Goal: Book appointment/travel/reservation

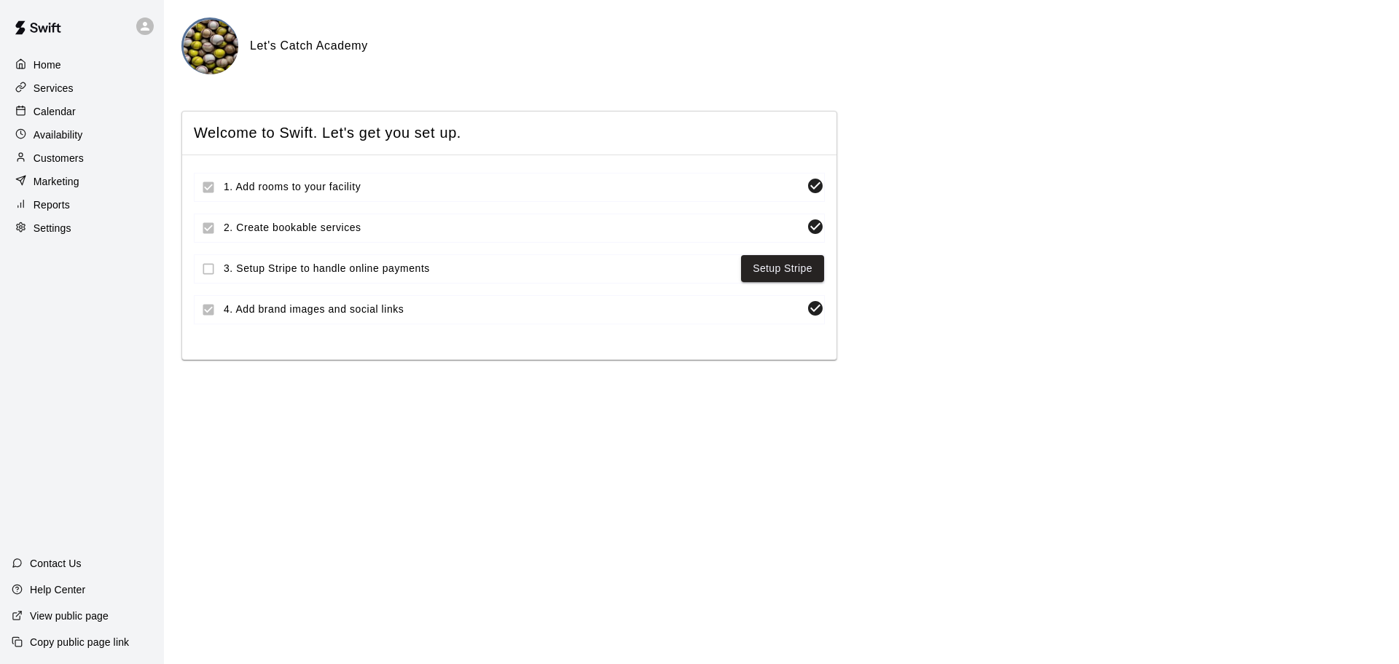
click at [50, 91] on p "Services" at bounding box center [54, 88] width 40 height 15
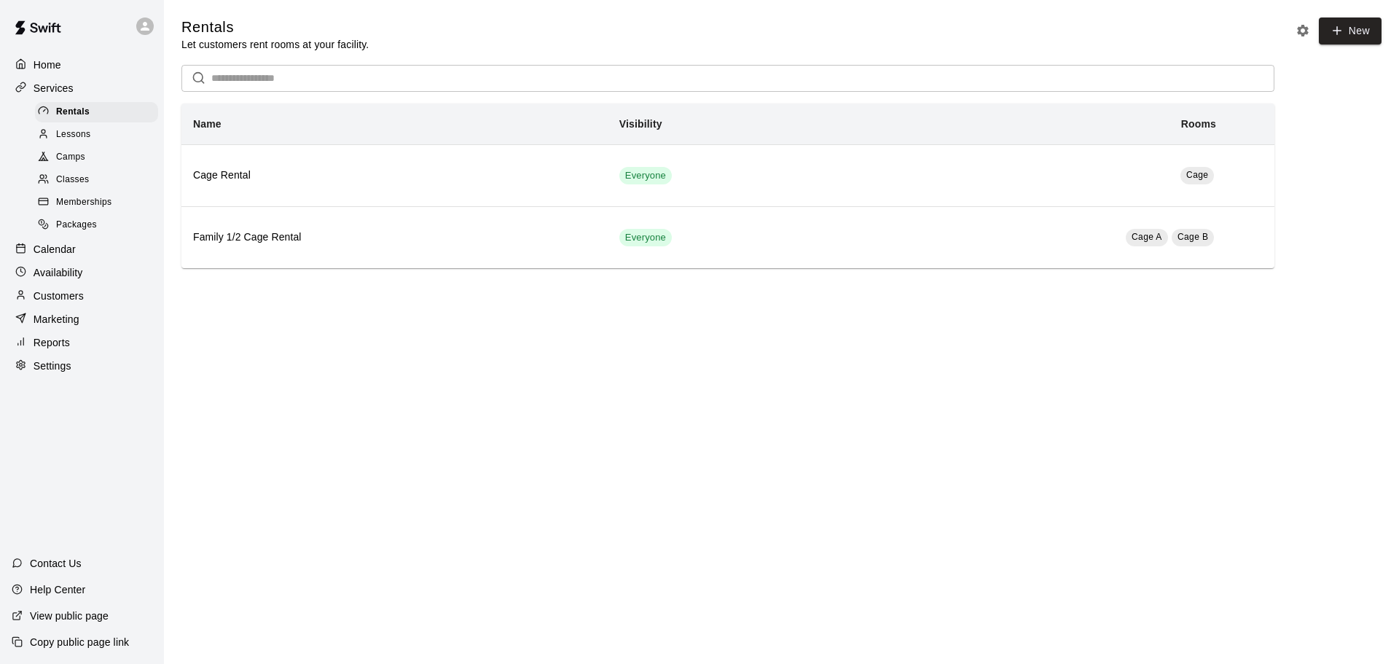
click at [55, 185] on div at bounding box center [47, 180] width 18 height 14
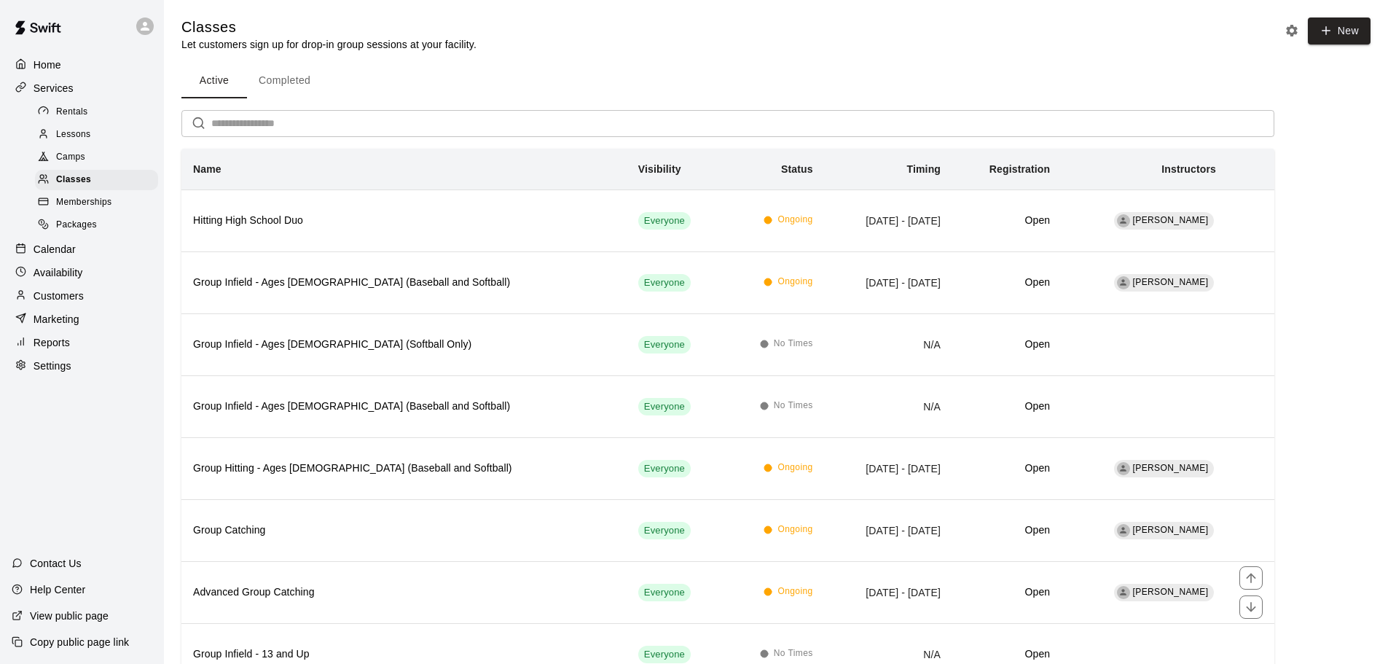
click at [379, 554] on th "Group Catching" at bounding box center [403, 530] width 445 height 62
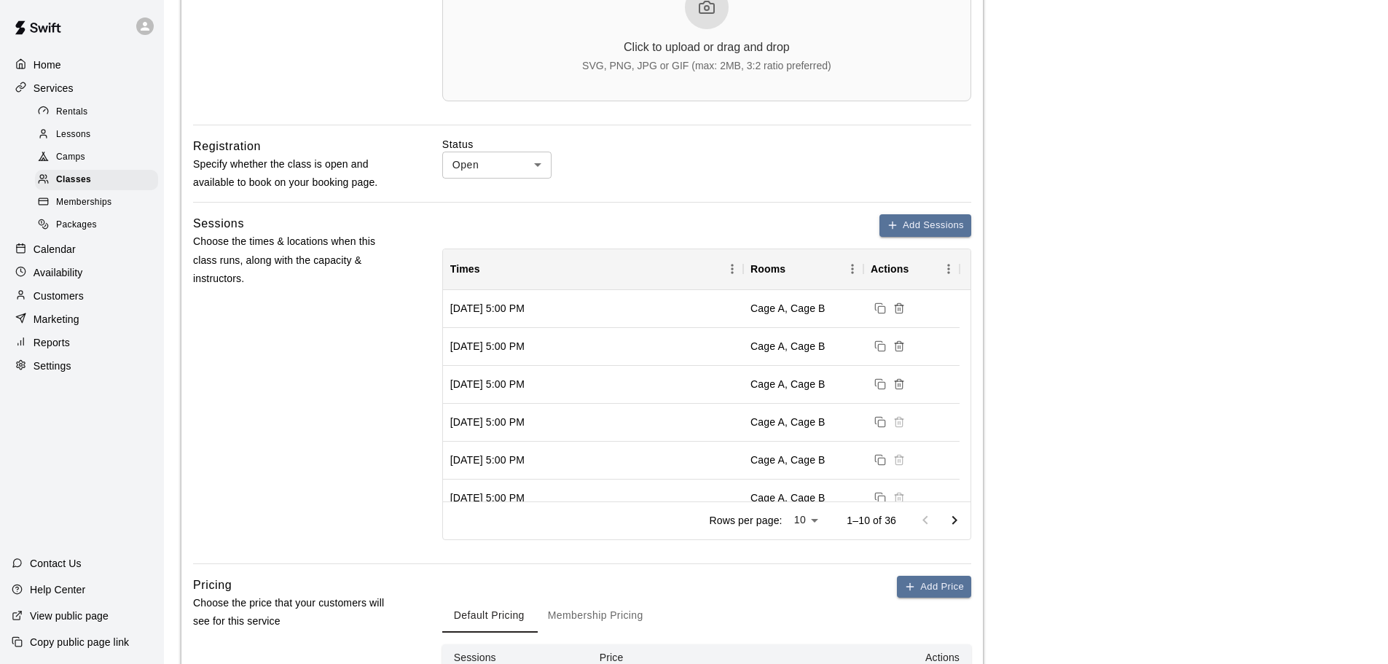
scroll to position [582, 0]
click at [47, 255] on p "Calendar" at bounding box center [55, 249] width 42 height 15
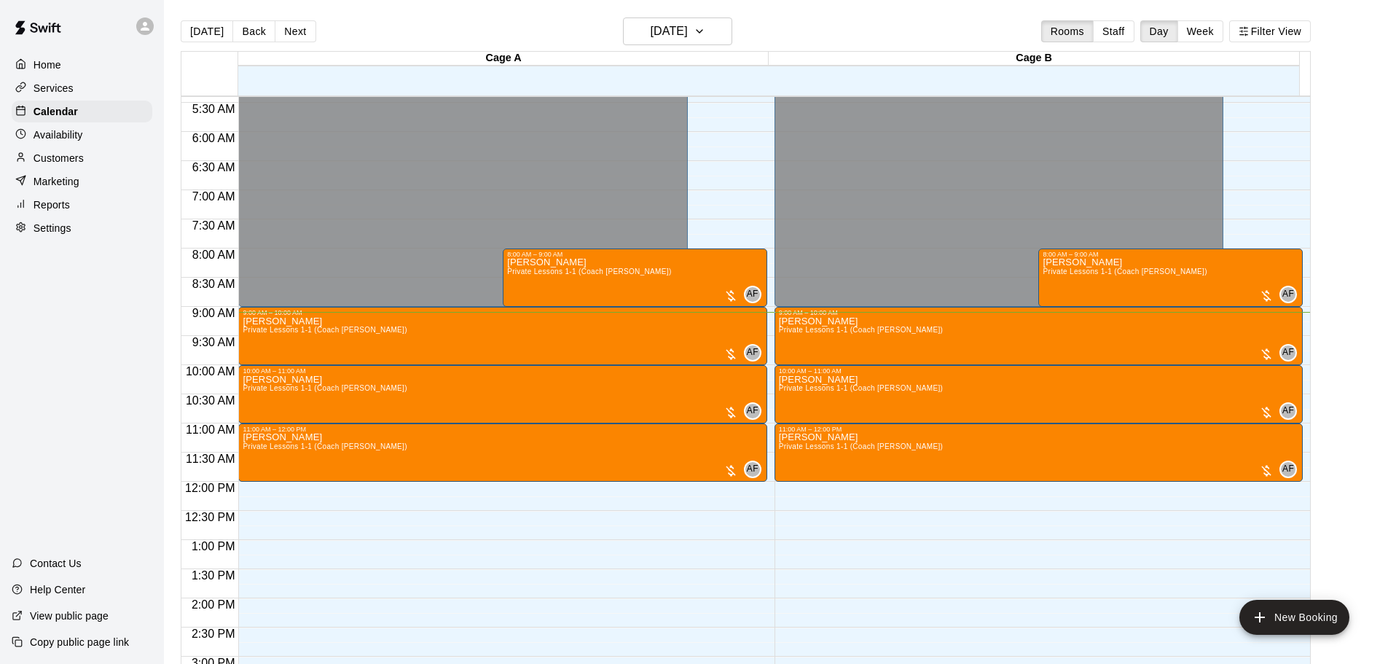
scroll to position [313, 0]
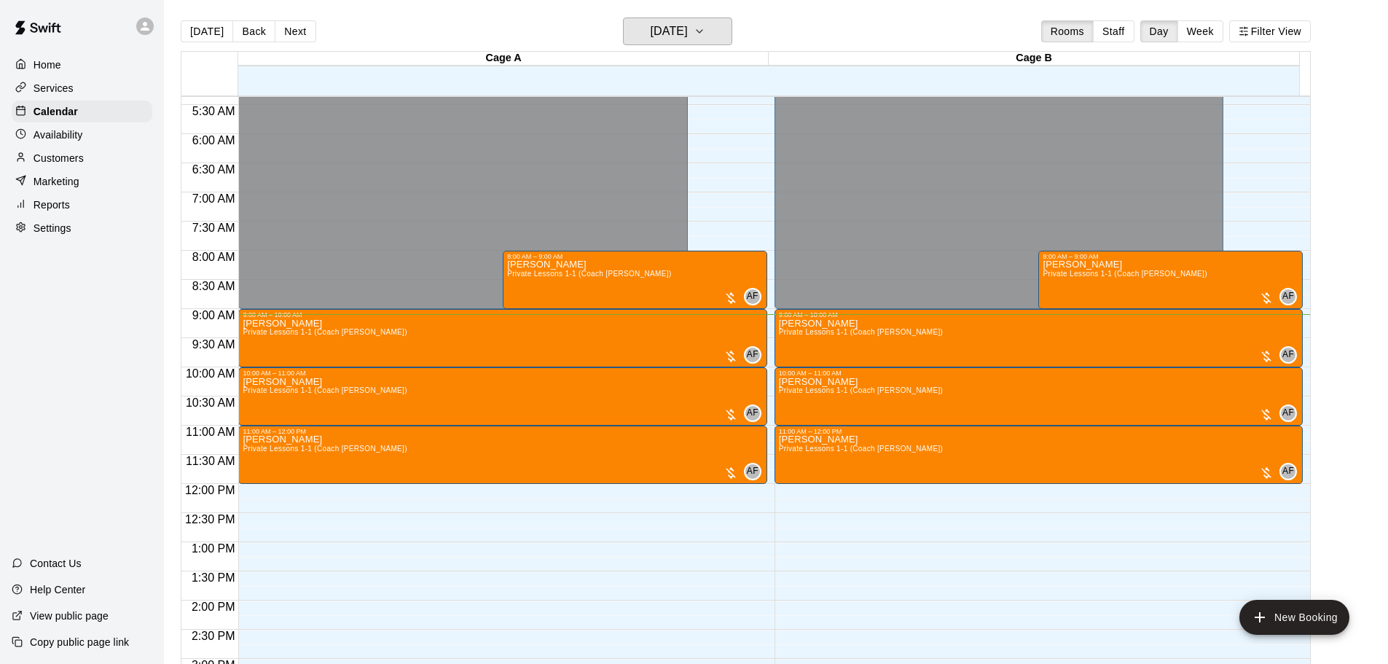
click at [669, 40] on h6 "[DATE]" at bounding box center [668, 31] width 37 height 20
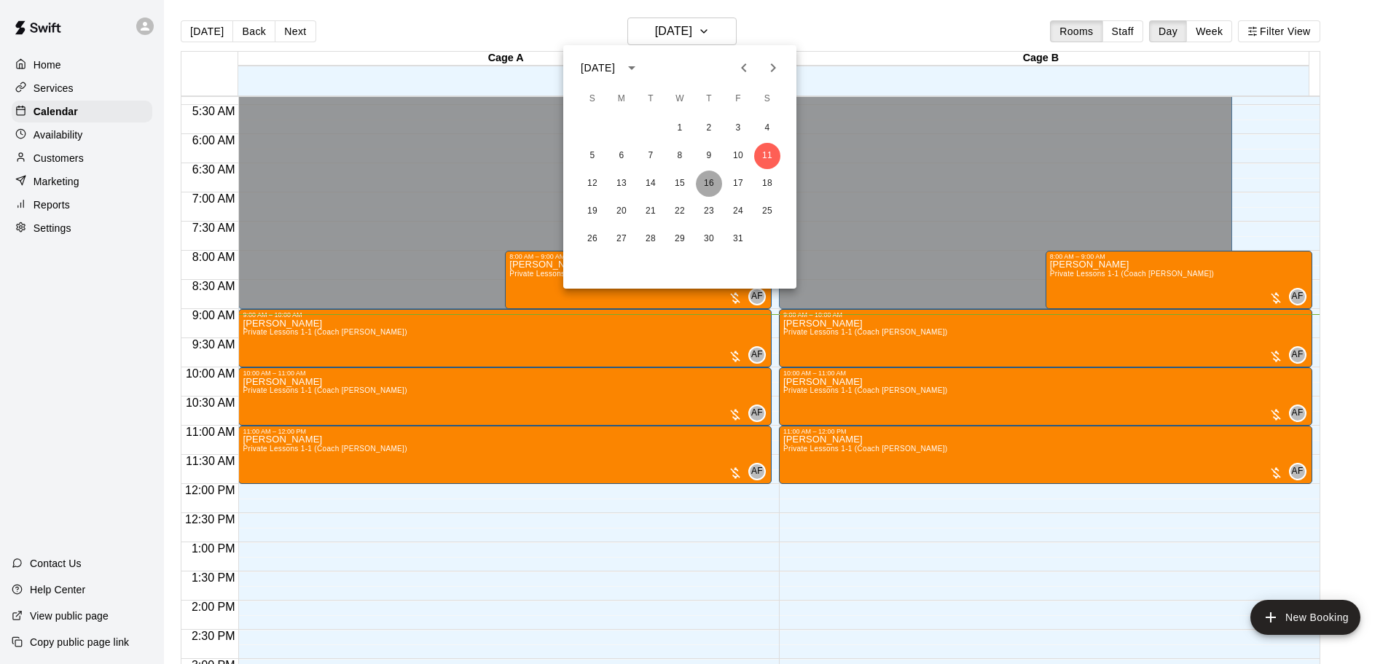
click at [715, 187] on button "16" at bounding box center [709, 183] width 26 height 26
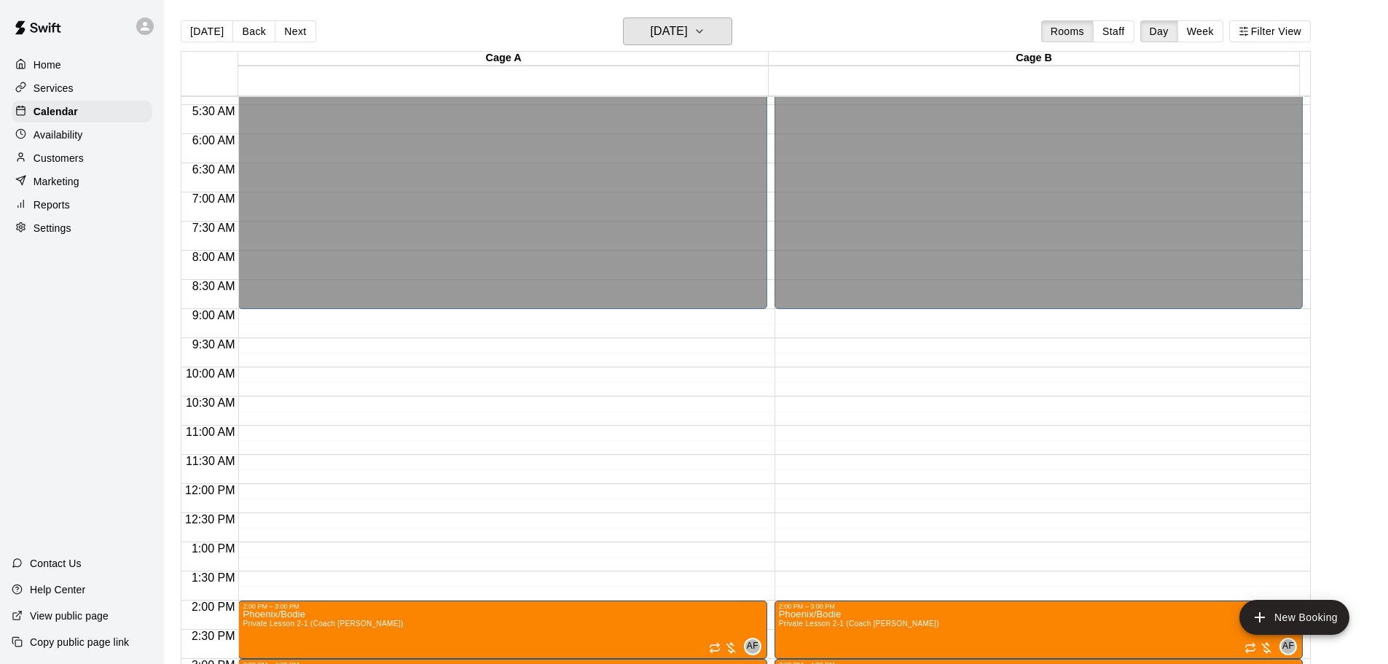
click at [688, 31] on h6 "[DATE]" at bounding box center [668, 31] width 37 height 20
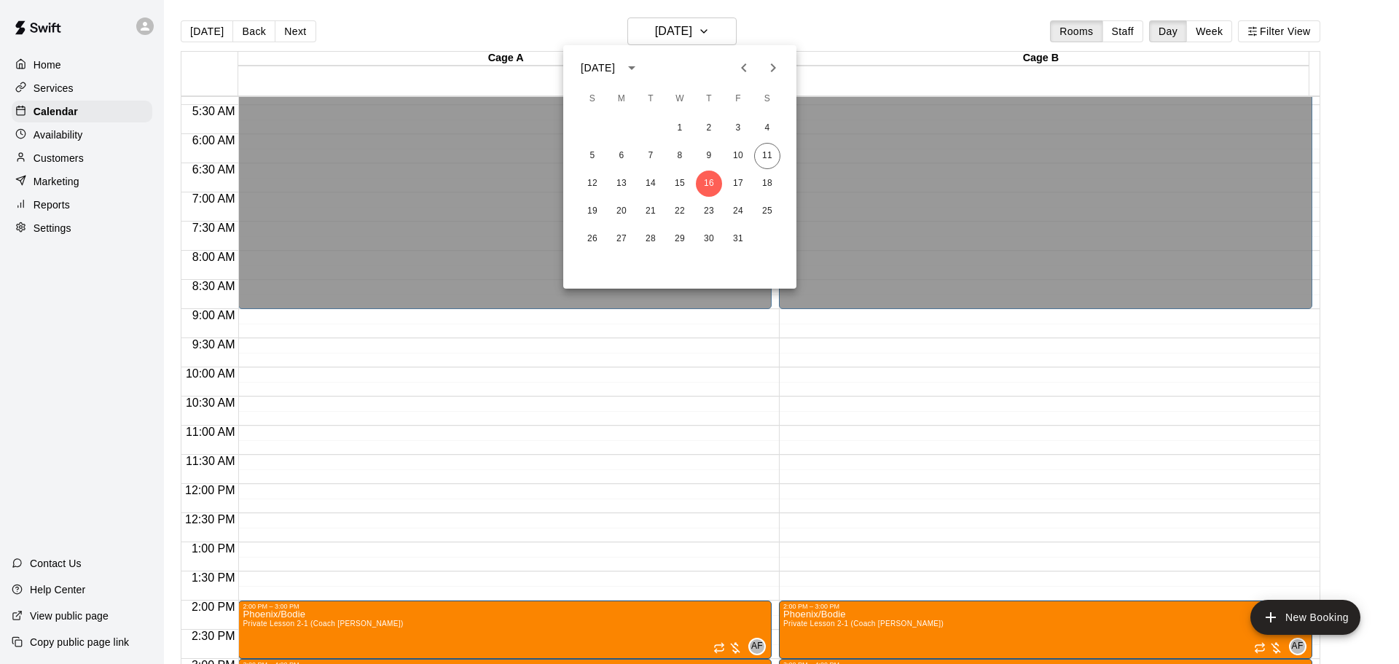
click at [633, 494] on div at bounding box center [699, 332] width 1399 height 664
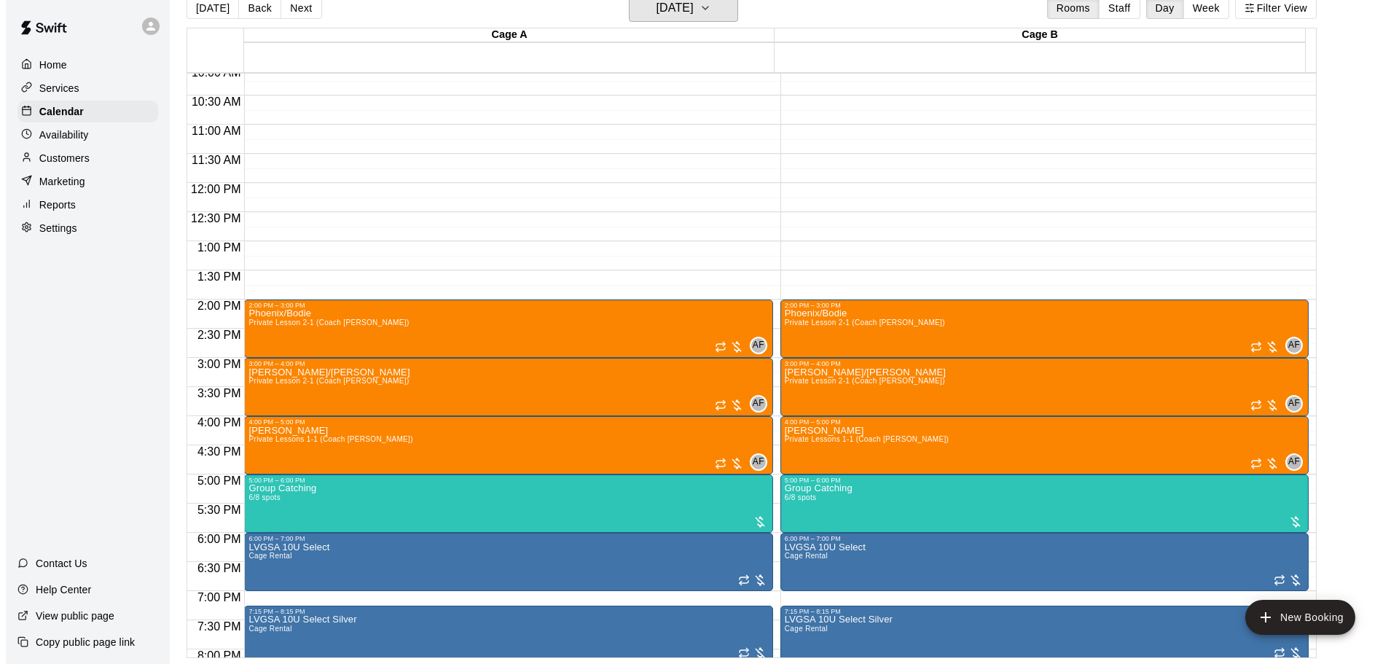
scroll to position [595, 0]
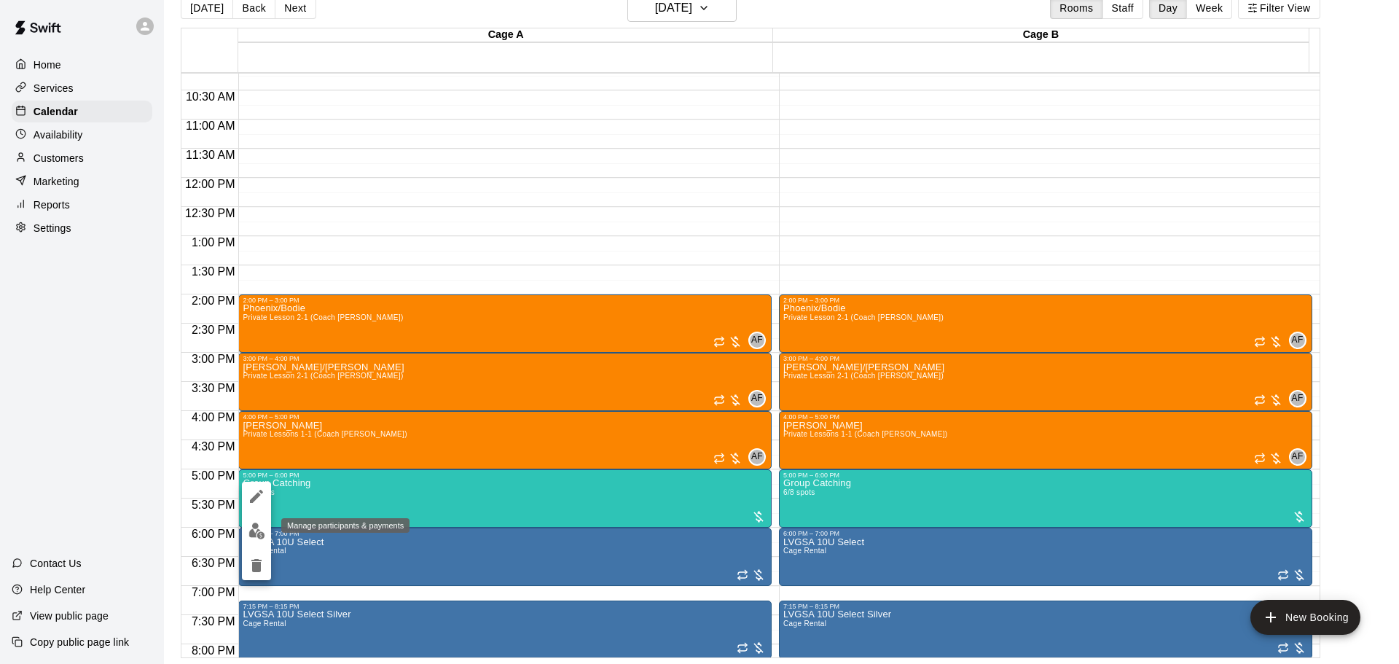
click at [256, 525] on img "edit" at bounding box center [256, 530] width 17 height 17
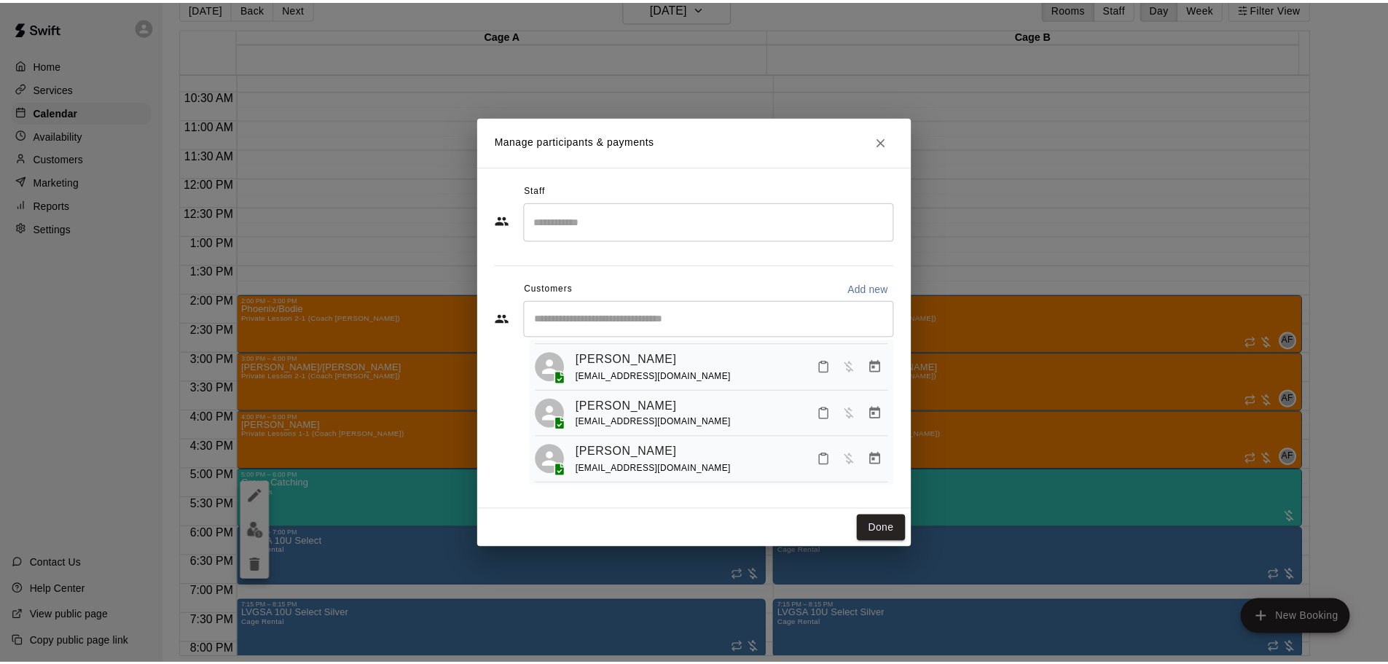
scroll to position [186, 0]
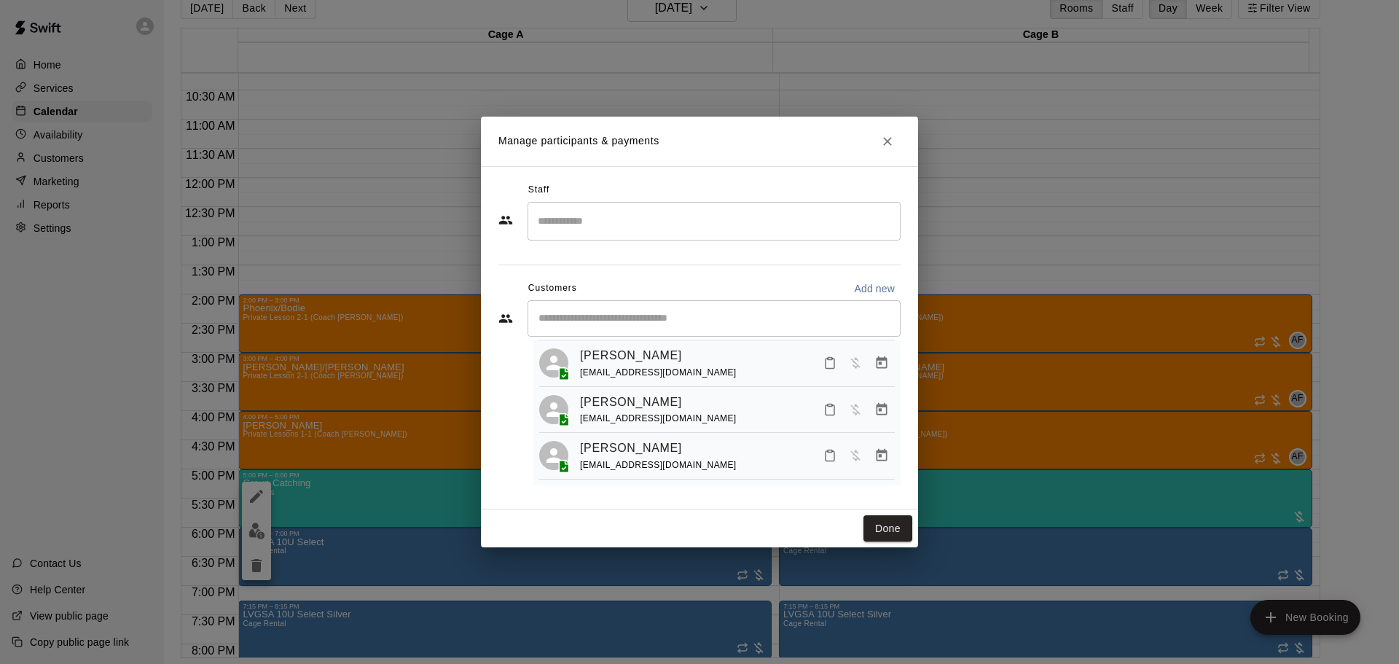
click at [886, 145] on icon "Close" at bounding box center [887, 141] width 15 height 15
